Goal: Task Accomplishment & Management: Complete application form

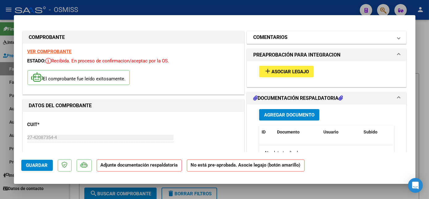
scroll to position [2, 0]
click at [313, 34] on mat-panel-title "COMENTARIOS" at bounding box center [323, 37] width 140 height 7
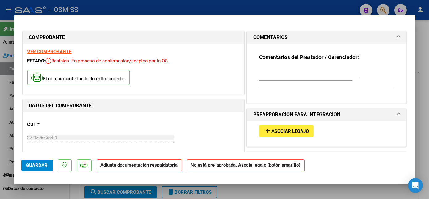
click at [282, 72] on textarea at bounding box center [310, 73] width 102 height 12
type textarea "SIN LEGAJO PARA ASOCIAR-CARGADO 08/07"
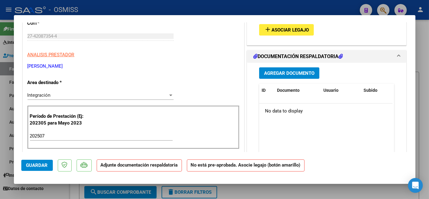
scroll to position [102, 0]
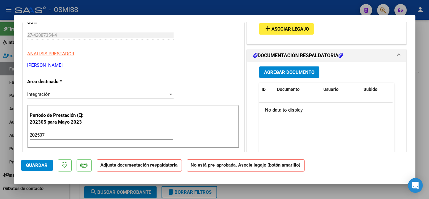
click at [289, 67] on button "Agregar Documento" at bounding box center [289, 71] width 60 height 11
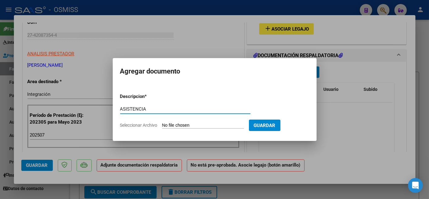
type input "ASISTENCIA"
click at [186, 123] on input "Seleccionar Archivo" at bounding box center [203, 126] width 82 height 6
type input "C:\fakepath\DOC-20250801-WA0011. - [PERSON_NAME].pdf"
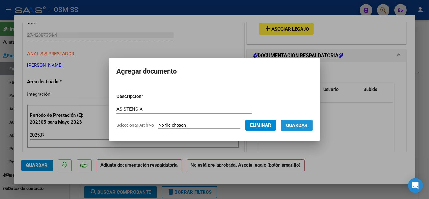
click at [299, 123] on span "Guardar" at bounding box center [297, 126] width 22 height 6
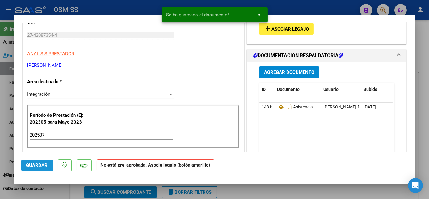
click at [44, 163] on span "Guardar" at bounding box center [37, 165] width 22 height 6
click at [425, 60] on div at bounding box center [214, 99] width 429 height 199
type input "$ 0,00"
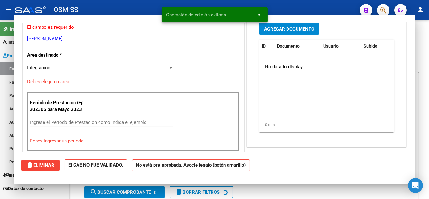
scroll to position [84, 0]
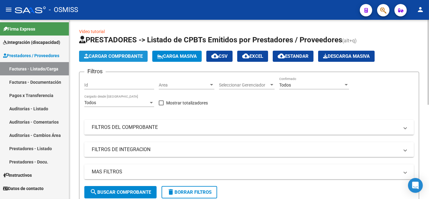
click at [119, 58] on span "Cargar Comprobante" at bounding box center [113, 56] width 59 height 6
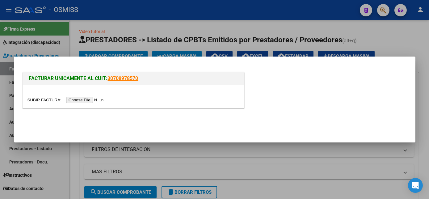
click at [84, 100] on input "file" at bounding box center [66, 100] width 78 height 6
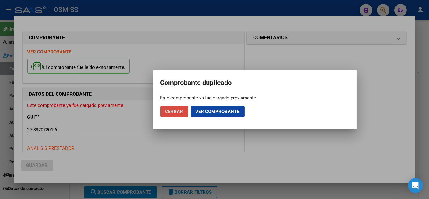
click at [174, 111] on span "Cerrar" at bounding box center [174, 112] width 18 height 6
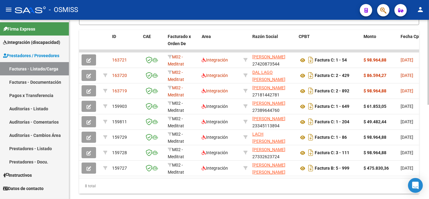
scroll to position [178, 0]
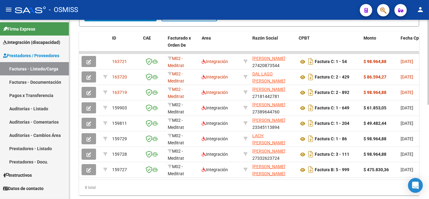
click at [427, 154] on div "Video tutorial PRESTADORES -> Listado de CPBTs Emitidos por Prestadores / Prove…" at bounding box center [249, 28] width 361 height 374
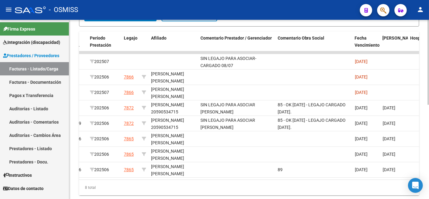
scroll to position [199, 0]
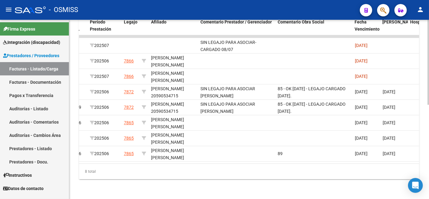
click at [428, 174] on div at bounding box center [428, 156] width 2 height 85
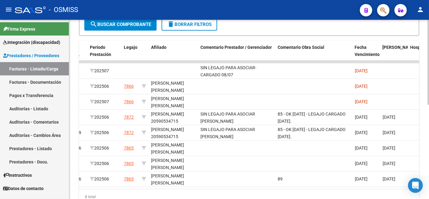
scroll to position [169, 0]
click at [427, 155] on div at bounding box center [428, 144] width 2 height 85
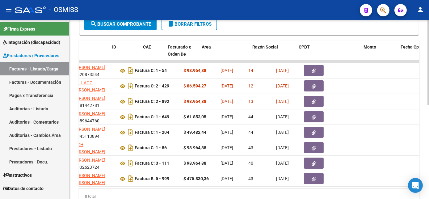
scroll to position [0, 0]
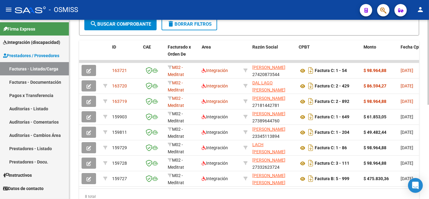
drag, startPoint x: 427, startPoint y: 107, endPoint x: 428, endPoint y: 65, distance: 41.4
click at [428, 65] on div "Video tutorial PRESTADORES -> Listado de CPBTs Emitidos por Prestadores / Prove…" at bounding box center [249, 37] width 361 height 374
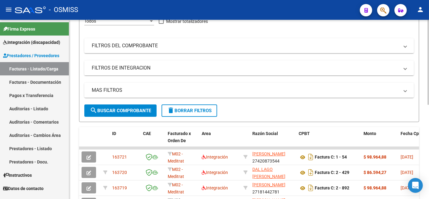
click at [428, 62] on div at bounding box center [428, 102] width 2 height 85
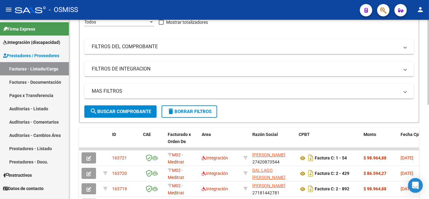
click at [427, 93] on div "Video tutorial PRESTADORES -> Listado de CPBTs Emitidos por Prestadores / Prove…" at bounding box center [249, 125] width 360 height 374
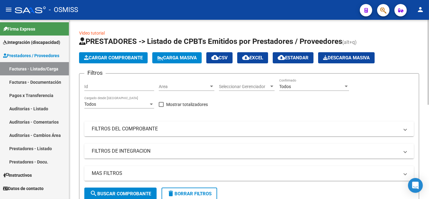
click at [429, 49] on html "menu - OSMISS person Firma Express Integración (discapacidad) Legajos Prestador…" at bounding box center [214, 99] width 429 height 199
click at [124, 61] on button "Cargar Comprobante" at bounding box center [113, 57] width 69 height 11
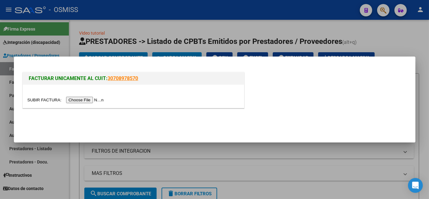
click at [85, 100] on input "file" at bounding box center [66, 100] width 78 height 6
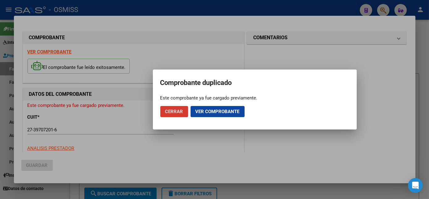
click at [204, 113] on span "Ver comprobante" at bounding box center [217, 112] width 44 height 6
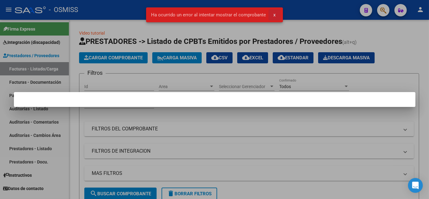
click at [273, 16] on span "x" at bounding box center [274, 15] width 2 height 6
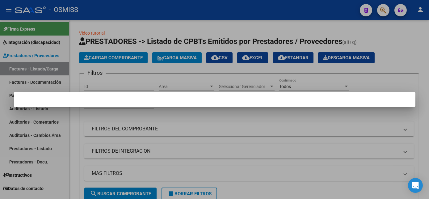
click at [230, 152] on div at bounding box center [214, 99] width 429 height 199
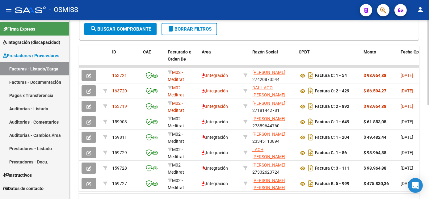
scroll to position [164, 0]
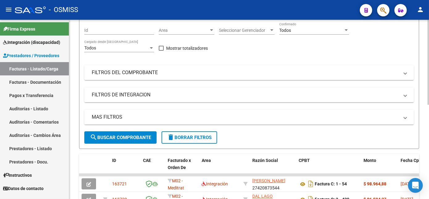
click at [401, 120] on div "Video tutorial PRESTADORES -> Listado de CPBTs Emitidos por Prestadores / Prove…" at bounding box center [249, 151] width 361 height 374
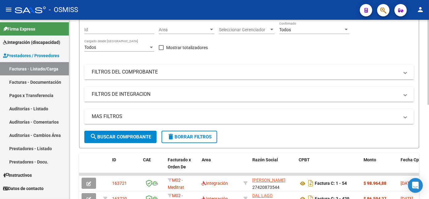
click at [343, 74] on mat-panel-title "FILTROS DEL COMPROBANTE" at bounding box center [245, 72] width 307 height 7
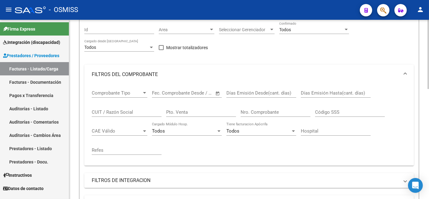
click at [107, 114] on input "CUIT / Razón Social" at bounding box center [127, 112] width 70 height 6
type input "[GEOGRAPHIC_DATA]"
drag, startPoint x: 427, startPoint y: 78, endPoint x: 430, endPoint y: 116, distance: 37.8
click at [429, 116] on html "menu - OSMISS person Firma Express Integración (discapacidad) Legajos Prestador…" at bounding box center [214, 99] width 429 height 199
drag, startPoint x: 429, startPoint y: 115, endPoint x: 426, endPoint y: 40, distance: 75.4
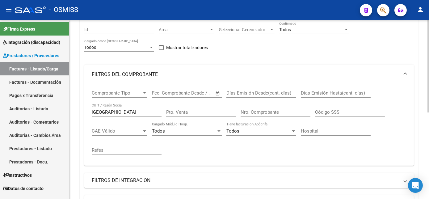
click at [426, 40] on div "Video tutorial PRESTADORES -> Listado de CPBTs Emitidos por Prestadores / Prove…" at bounding box center [249, 136] width 360 height 347
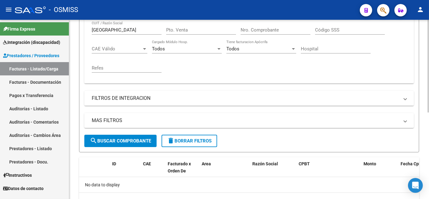
scroll to position [168, 0]
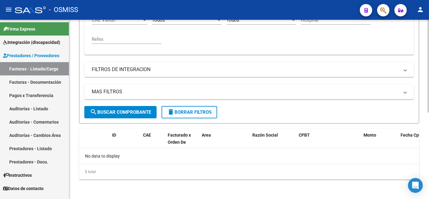
click at [427, 119] on div at bounding box center [428, 152] width 2 height 93
click at [136, 113] on span "search Buscar Comprobante" at bounding box center [120, 112] width 61 height 6
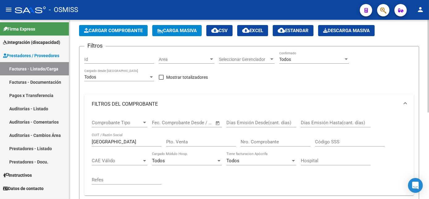
scroll to position [0, 0]
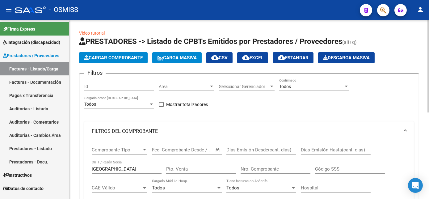
click at [417, 44] on div "Video tutorial PRESTADORES -> Listado de CPBTs Emitidos por Prestadores / Prove…" at bounding box center [249, 193] width 361 height 347
